Goal: Information Seeking & Learning: Check status

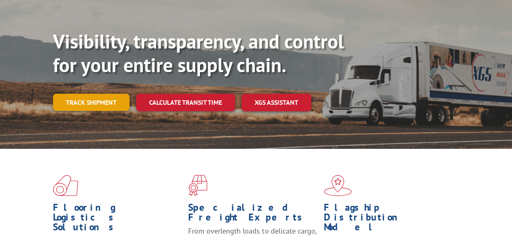
click at [112, 94] on link "Track shipment" at bounding box center [91, 102] width 77 height 17
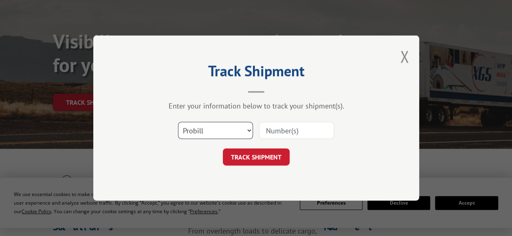
scroll to position [81, 0]
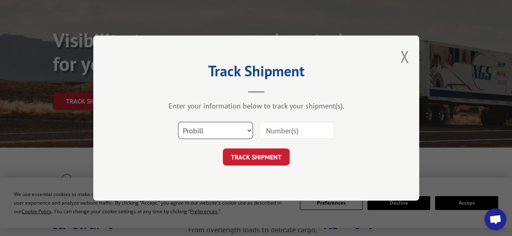
click at [247, 128] on select "Select category... Probill BOL PO" at bounding box center [215, 130] width 75 height 17
select select "po"
click at [178, 122] on select "Select category... Probill BOL PO" at bounding box center [215, 130] width 75 height 17
click at [307, 136] on input at bounding box center [296, 130] width 75 height 17
paste input "10082025FT"
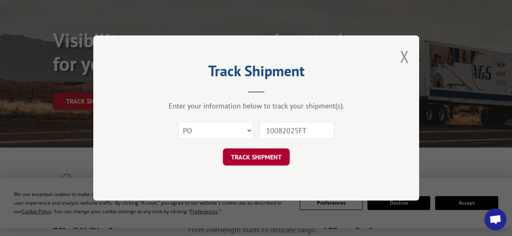
type input "10082025FT"
click at [274, 156] on button "TRACK SHIPMENT" at bounding box center [256, 156] width 67 height 17
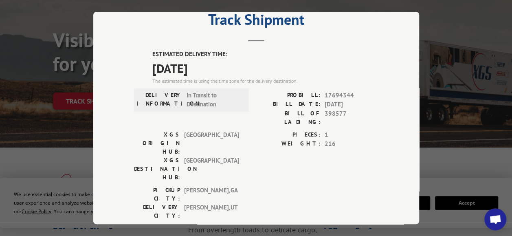
scroll to position [41, 0]
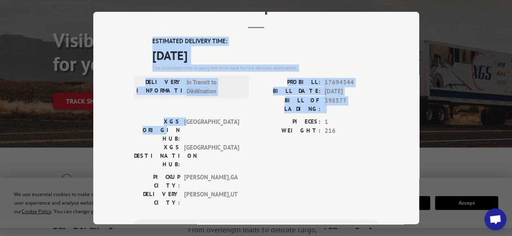
drag, startPoint x: 124, startPoint y: 27, endPoint x: 158, endPoint y: 111, distance: 90.4
click at [158, 111] on div "Track Shipment ESTIMATED DELIVERY TIME: [DATE] The estimated time is using the …" at bounding box center [256, 118] width 326 height 212
click at [114, 50] on div "Track Shipment ESTIMATED DELIVERY TIME: [DATE] The estimated time is using the …" at bounding box center [256, 118] width 326 height 212
